Goal: Task Accomplishment & Management: Manage account settings

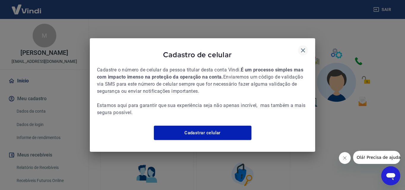
click at [306, 47] on icon "button" at bounding box center [303, 50] width 7 height 7
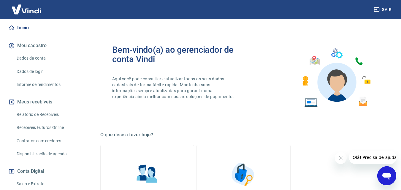
scroll to position [120, 0]
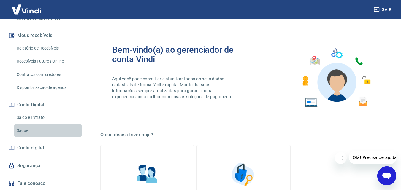
click at [50, 129] on link "Saque" at bounding box center [47, 131] width 67 height 12
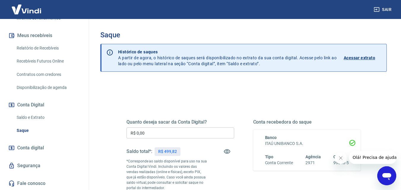
click at [218, 135] on input "R$ 0,00" at bounding box center [180, 133] width 108 height 11
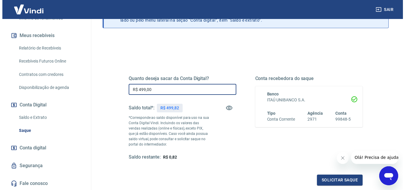
scroll to position [89, 0]
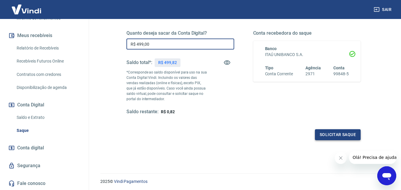
type input "R$ 499,00"
click at [356, 130] on button "Solicitar saque" at bounding box center [338, 134] width 46 height 11
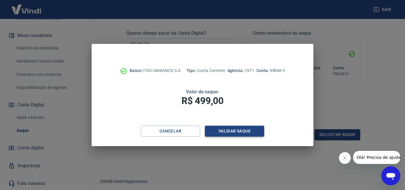
click at [240, 132] on button "Validar saque" at bounding box center [234, 131] width 59 height 11
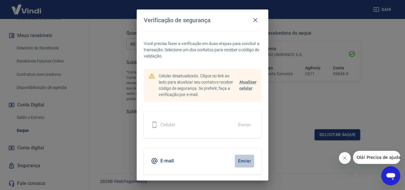
click at [244, 161] on button "Enviar" at bounding box center [244, 161] width 19 height 12
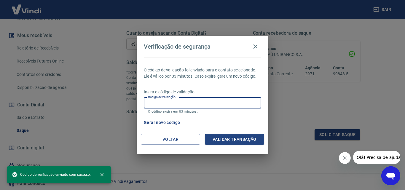
paste input "534985"
type input "534985"
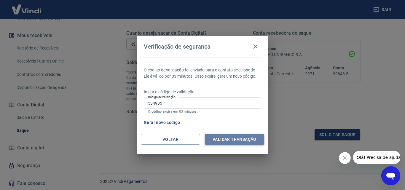
click at [228, 137] on button "Validar transação" at bounding box center [234, 139] width 59 height 11
